Goal: Information Seeking & Learning: Understand process/instructions

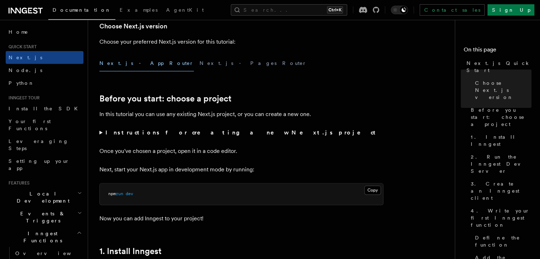
click at [234, 118] on p "In this tutorial you can use any existing Next.js project, or you can create a …" at bounding box center [241, 114] width 284 height 10
drag, startPoint x: 234, startPoint y: 118, endPoint x: 242, endPoint y: 106, distance: 14.5
click at [236, 116] on p "In this tutorial you can use any existing Next.js project, or you can create a …" at bounding box center [241, 114] width 284 height 10
drag, startPoint x: 242, startPoint y: 106, endPoint x: 244, endPoint y: 103, distance: 3.7
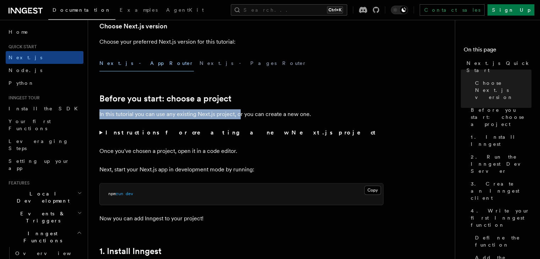
click at [244, 101] on h2 "Before you start: choose a project" at bounding box center [241, 99] width 284 height 10
click at [245, 100] on h2 "Before you start: choose a project" at bounding box center [241, 99] width 284 height 10
click at [248, 97] on h2 "Before you start: choose a project" at bounding box center [241, 99] width 284 height 10
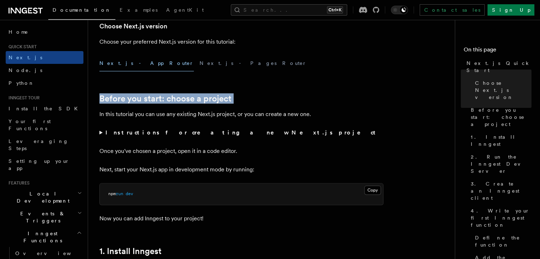
click at [248, 97] on h2 "Before you start: choose a project" at bounding box center [241, 99] width 284 height 10
click at [248, 96] on h2 "Before you start: choose a project" at bounding box center [241, 99] width 284 height 10
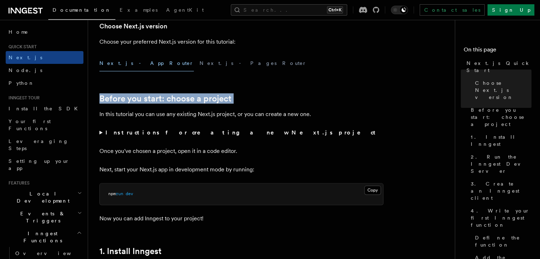
click at [248, 96] on h2 "Before you start: choose a project" at bounding box center [241, 99] width 284 height 10
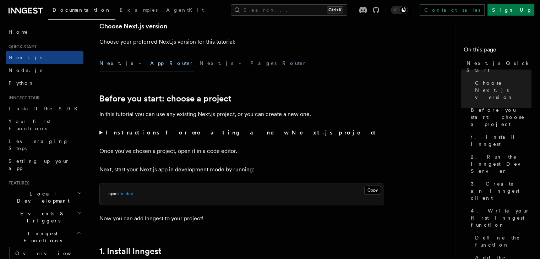
drag, startPoint x: 290, startPoint y: 65, endPoint x: 273, endPoint y: 53, distance: 20.1
click at [277, 55] on div "Next.js - App Router Next.js - Pages Router" at bounding box center [241, 63] width 284 height 16
drag, startPoint x: 273, startPoint y: 53, endPoint x: 261, endPoint y: 49, distance: 12.8
click at [243, 44] on p "Choose your preferred Next.js version for this tutorial:" at bounding box center [241, 42] width 284 height 10
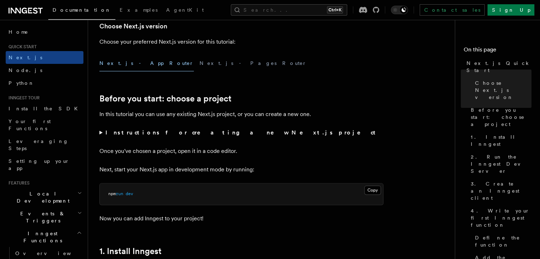
click at [244, 43] on p "Choose your preferred Next.js version for this tutorial:" at bounding box center [241, 42] width 284 height 10
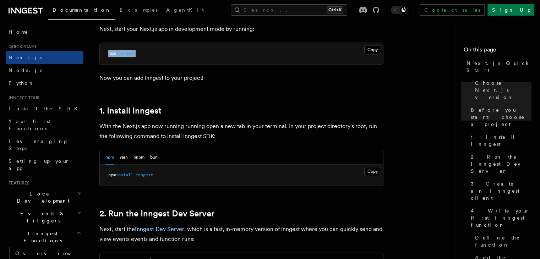
click at [254, 57] on pre "npm run dev" at bounding box center [241, 53] width 283 height 21
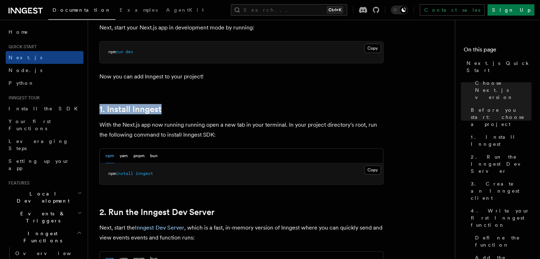
drag, startPoint x: 254, startPoint y: 114, endPoint x: 281, endPoint y: 162, distance: 55.0
click at [282, 164] on pre "npm install inngest" at bounding box center [241, 173] width 283 height 21
click at [279, 151] on div "npm yarn pnpm bun" at bounding box center [241, 156] width 283 height 15
click at [279, 149] on div "npm yarn pnpm bun" at bounding box center [241, 156] width 283 height 15
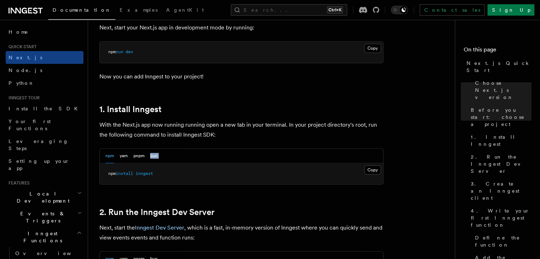
click at [279, 149] on div "npm yarn pnpm bun" at bounding box center [241, 156] width 283 height 15
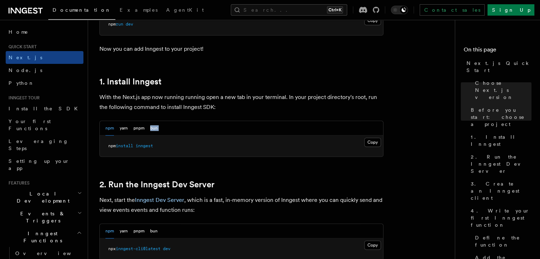
click at [279, 149] on div "npm yarn pnpm bun Copy Copied npm install inngest" at bounding box center [241, 139] width 284 height 37
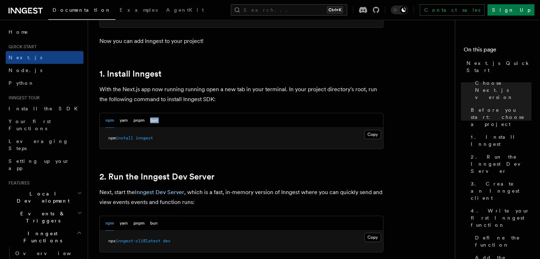
scroll to position [426, 0]
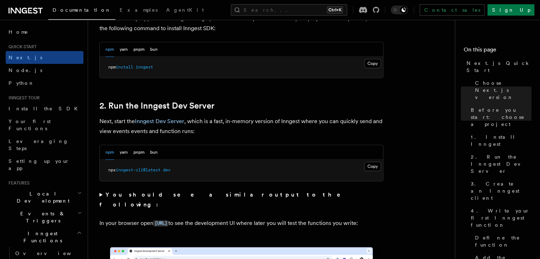
click at [279, 148] on div "npm yarn pnpm bun" at bounding box center [241, 152] width 283 height 15
click at [279, 147] on div "npm yarn pnpm bun" at bounding box center [241, 152] width 283 height 15
drag, startPoint x: 279, startPoint y: 147, endPoint x: 287, endPoint y: 151, distance: 8.8
click at [285, 149] on div "npm yarn pnpm bun" at bounding box center [241, 152] width 283 height 15
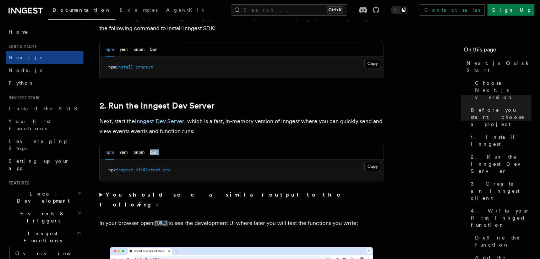
drag, startPoint x: 293, startPoint y: 152, endPoint x: 321, endPoint y: 158, distance: 28.3
drag, startPoint x: 341, startPoint y: 159, endPoint x: 362, endPoint y: 161, distance: 21.1
click at [373, 165] on button "Copy Copied" at bounding box center [372, 166] width 17 height 9
drag, startPoint x: 373, startPoint y: 165, endPoint x: 366, endPoint y: 162, distance: 7.3
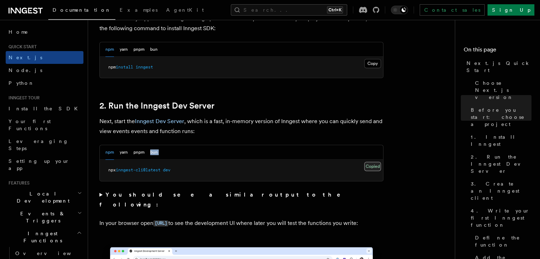
click at [372, 165] on button "Copy Copied" at bounding box center [372, 166] width 17 height 9
drag, startPoint x: 366, startPoint y: 162, endPoint x: 332, endPoint y: 131, distance: 46.0
click at [332, 131] on p "Next, start the Inngest Dev Server , which is a fast, in-memory version of Inng…" at bounding box center [241, 126] width 284 height 20
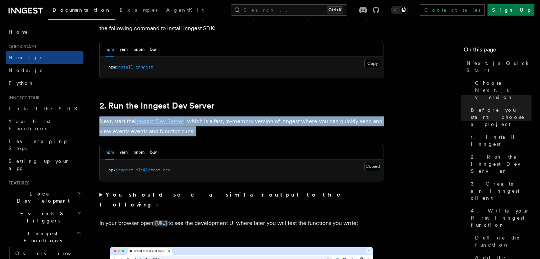
click at [332, 131] on p "Next, start the Inngest Dev Server , which is a fast, in-memory version of Inng…" at bounding box center [241, 126] width 284 height 20
drag, startPoint x: 334, startPoint y: 119, endPoint x: 335, endPoint y: 105, distance: 13.9
click at [335, 105] on h2 "2. Run the Inngest Dev Server" at bounding box center [241, 106] width 284 height 10
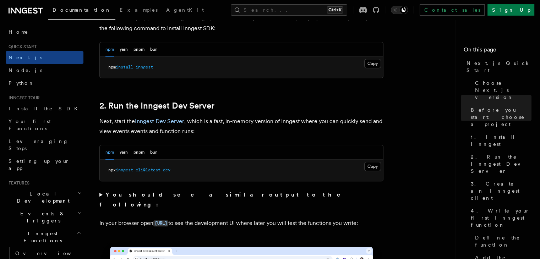
click at [335, 105] on h2 "2. Run the Inngest Dev Server" at bounding box center [241, 106] width 284 height 10
click at [336, 104] on h2 "2. Run the Inngest Dev Server" at bounding box center [241, 106] width 284 height 10
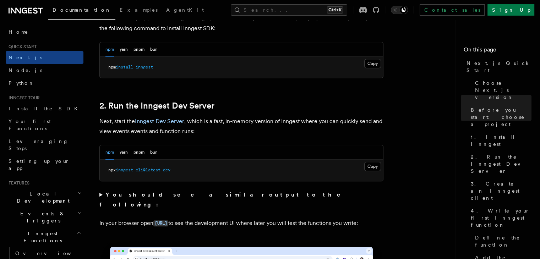
click at [357, 77] on div "npm yarn pnpm bun Copy Copied npm install inngest" at bounding box center [241, 60] width 284 height 37
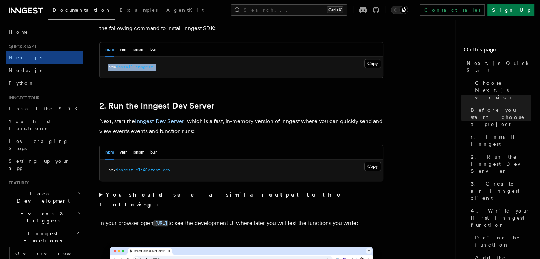
click at [357, 77] on div "npm yarn pnpm bun Copy Copied npm install inngest" at bounding box center [241, 60] width 284 height 37
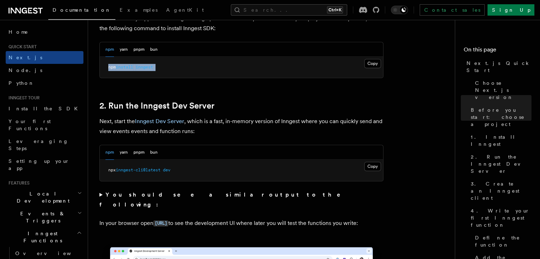
click at [357, 77] on div "npm yarn pnpm bun Copy Copied npm install inngest" at bounding box center [241, 60] width 284 height 37
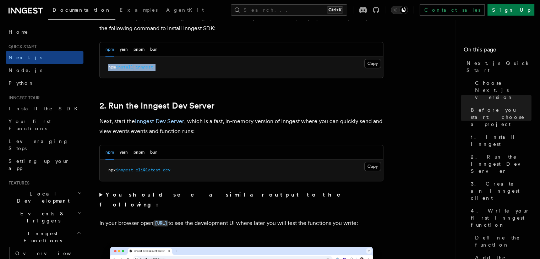
click at [357, 77] on div "npm yarn pnpm bun Copy Copied npm install inngest" at bounding box center [241, 60] width 284 height 37
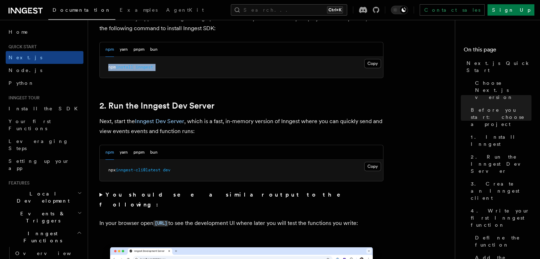
click at [357, 77] on div "npm yarn pnpm bun Copy Copied npm install inngest" at bounding box center [241, 60] width 284 height 37
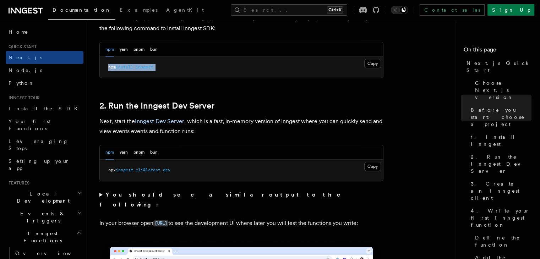
click at [357, 77] on div "npm yarn pnpm bun Copy Copied npm install inngest" at bounding box center [241, 60] width 284 height 37
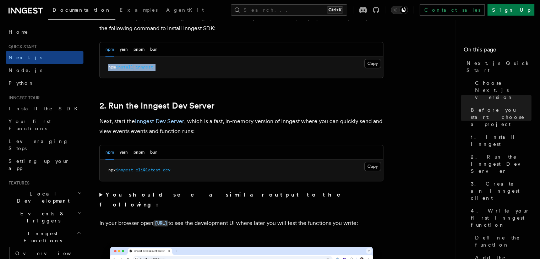
click at [357, 77] on div "npm yarn pnpm bun Copy Copied npm install inngest" at bounding box center [241, 60] width 284 height 37
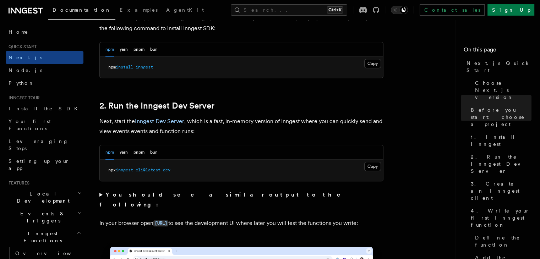
click at [355, 157] on div "npm yarn pnpm bun" at bounding box center [241, 152] width 283 height 15
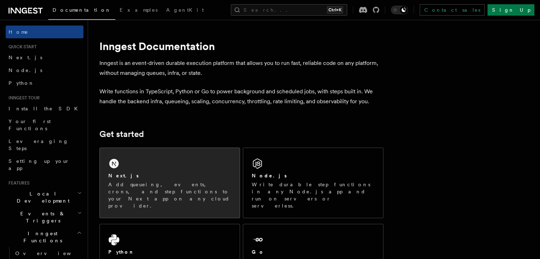
click at [143, 168] on div "Next.js Add queueing, events, crons, and step functions to your Next app on any…" at bounding box center [170, 183] width 140 height 70
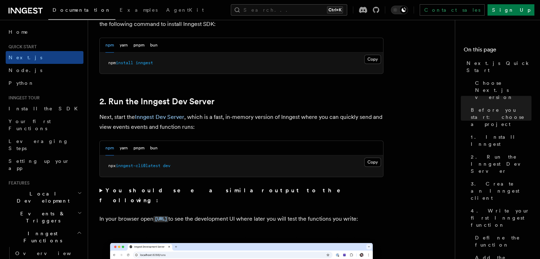
scroll to position [426, 0]
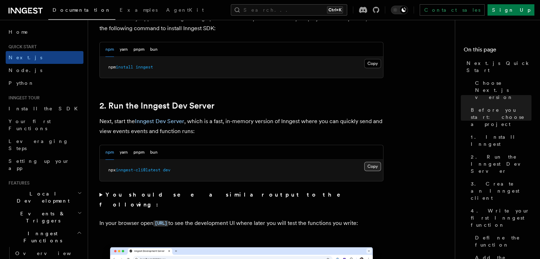
click at [375, 167] on button "Copy Copied" at bounding box center [372, 166] width 17 height 9
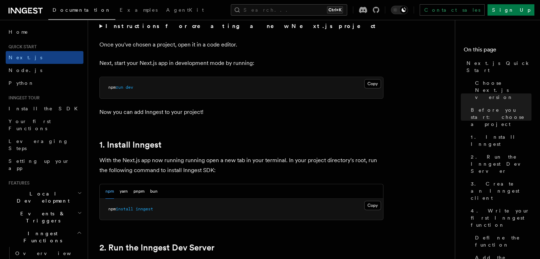
scroll to position [284, 0]
